Goal: Download file/media

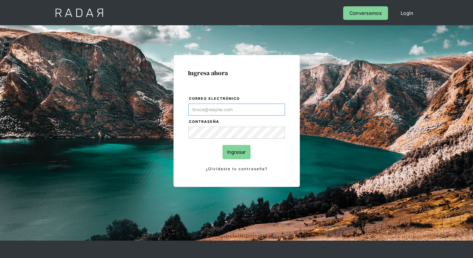
type input "[EMAIL_ADDRESS][PERSON_NAME][DOMAIN_NAME]"
click at [236, 152] on input "Ingresar" at bounding box center [237, 152] width 28 height 14
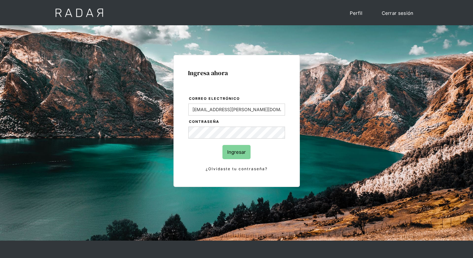
click at [236, 152] on input "Ingresar" at bounding box center [237, 152] width 28 height 14
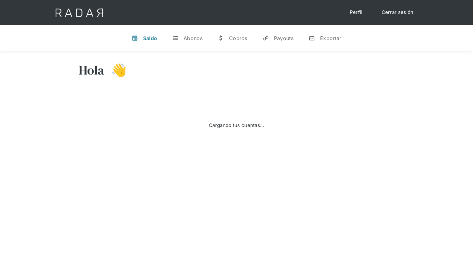
select select "8"
select select "prontopaga"
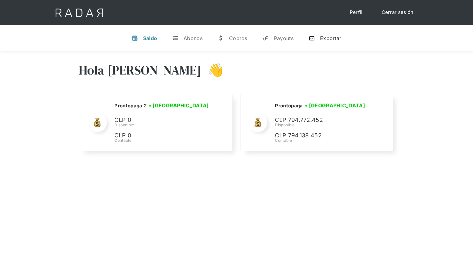
click at [325, 38] on div "Exportar" at bounding box center [330, 38] width 21 height 6
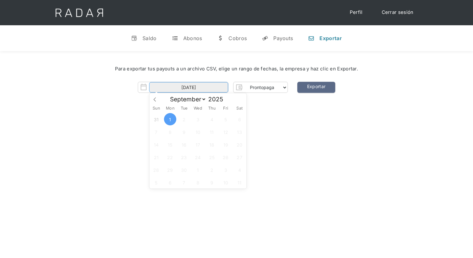
click at [189, 88] on input "[DATE]" at bounding box center [188, 87] width 79 height 10
click at [156, 120] on span "31" at bounding box center [156, 119] width 12 height 12
click at [170, 120] on span "1" at bounding box center [170, 119] width 12 height 12
type input "31-08-2025 to 01-09-2025"
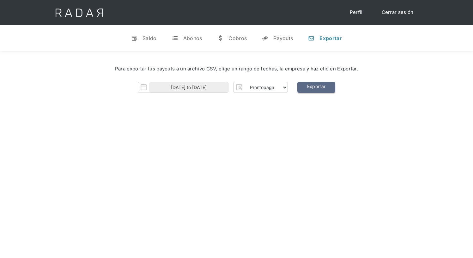
click at [316, 88] on link "Exportar" at bounding box center [317, 87] width 38 height 11
